Goal: Check status: Check status

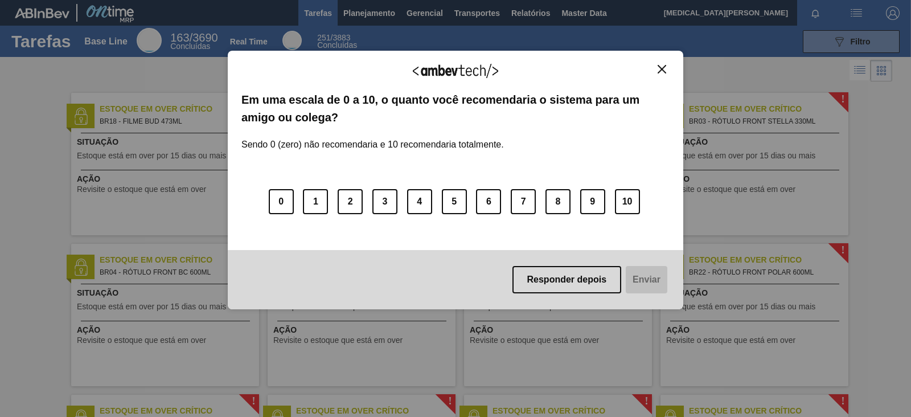
click at [666, 67] on button "Close" at bounding box center [661, 69] width 15 height 10
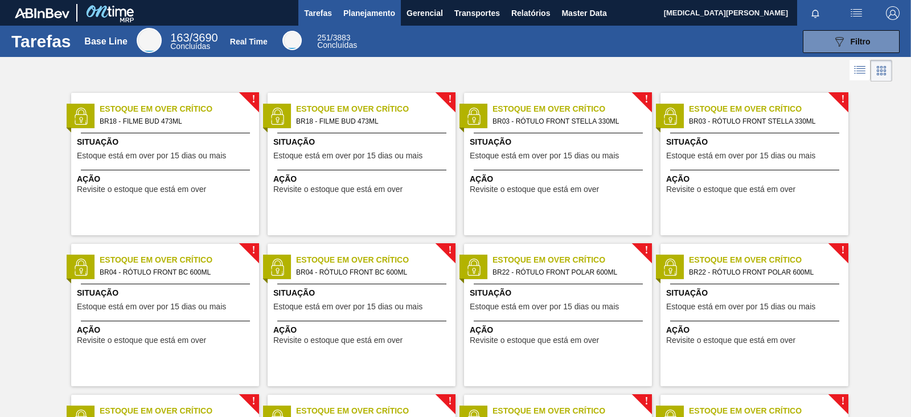
click at [381, 17] on span "Planejamento" at bounding box center [369, 13] width 52 height 14
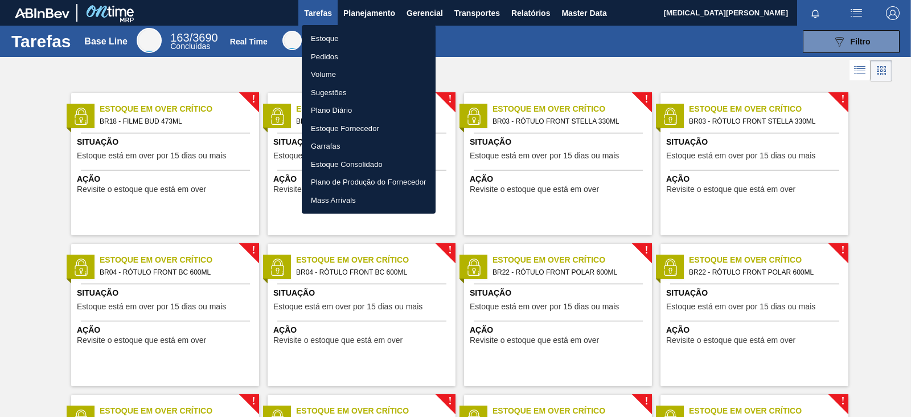
click at [330, 55] on li "Pedidos" at bounding box center [369, 57] width 134 height 18
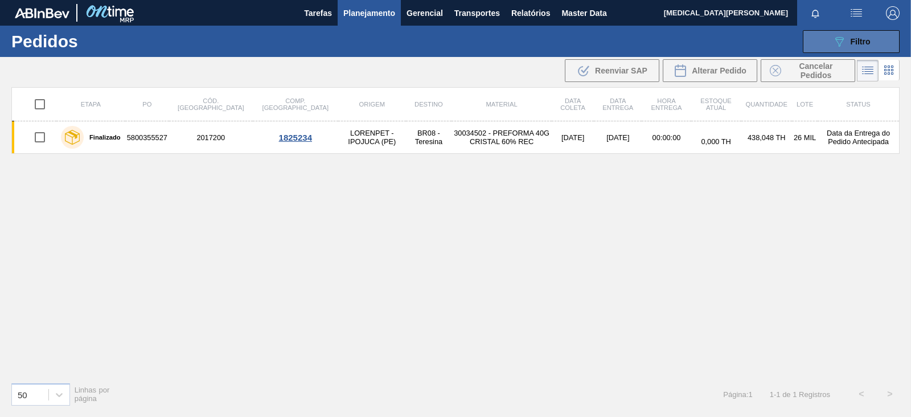
click at [858, 51] on button "089F7B8B-B2A5-4AFE-B5C0-19BA573D28AC Filtro" at bounding box center [851, 41] width 97 height 23
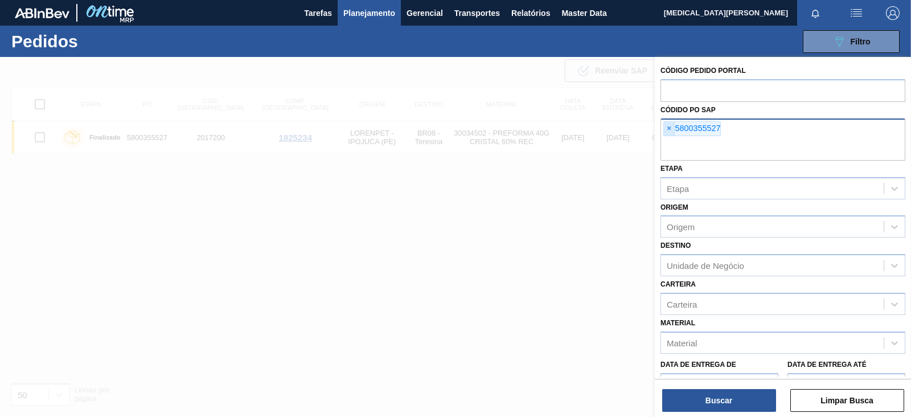
click at [665, 125] on span "×" at bounding box center [669, 129] width 11 height 14
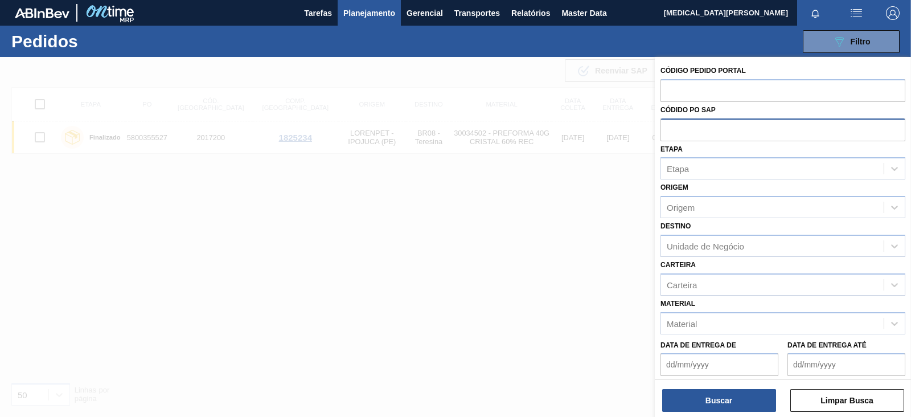
paste input "5800364414"
type input "5800364414"
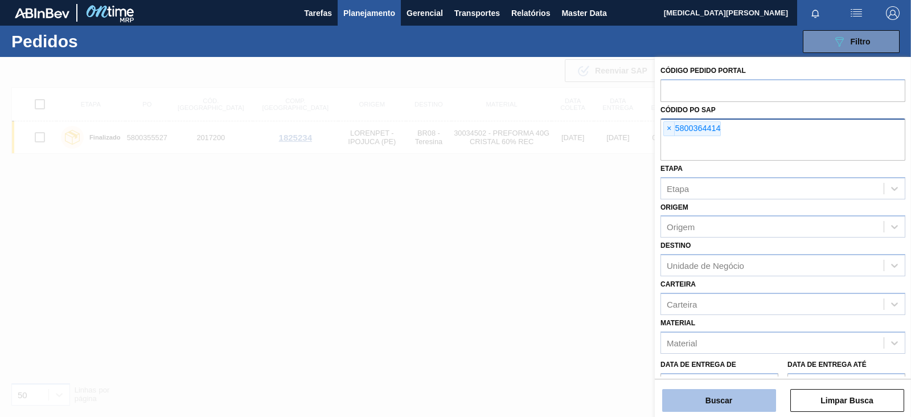
click at [719, 400] on button "Buscar" at bounding box center [719, 400] width 114 height 23
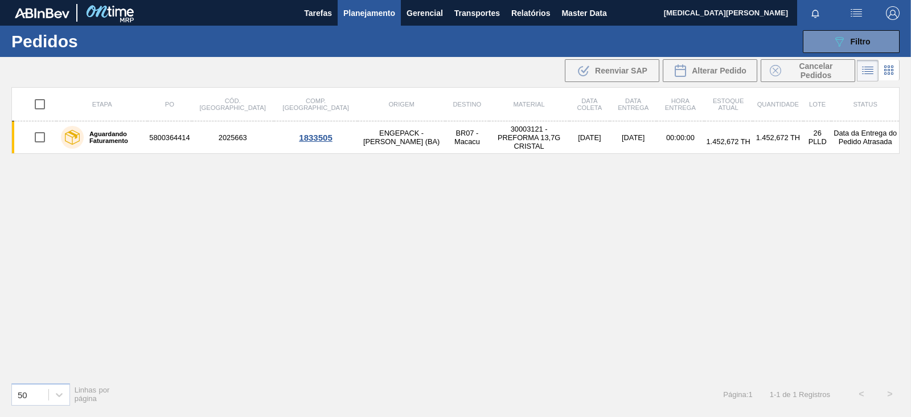
click at [253, 269] on div "Etapa PO Cód. Pedido Comp. Carga Origem Destino Material Data coleta Data entre…" at bounding box center [455, 230] width 888 height 286
